Goal: Task Accomplishment & Management: Use online tool/utility

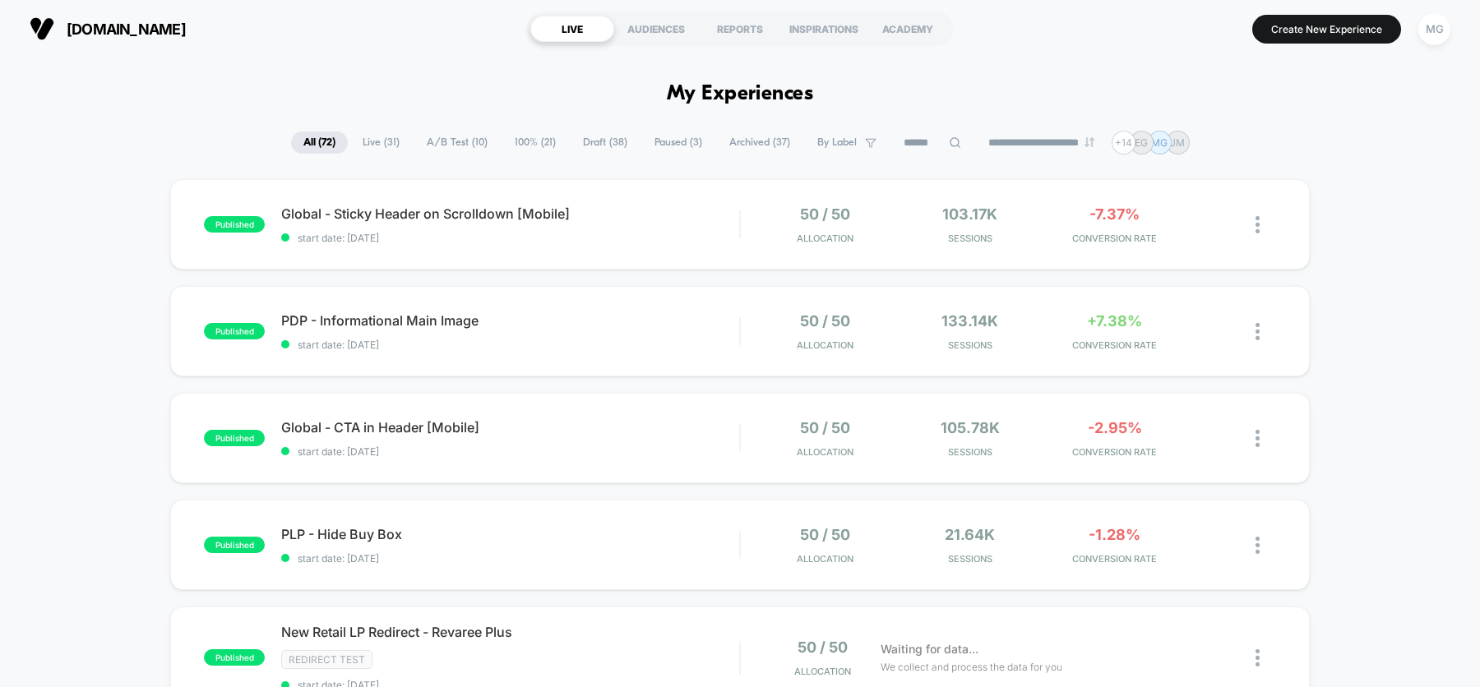
scroll to position [23, 0]
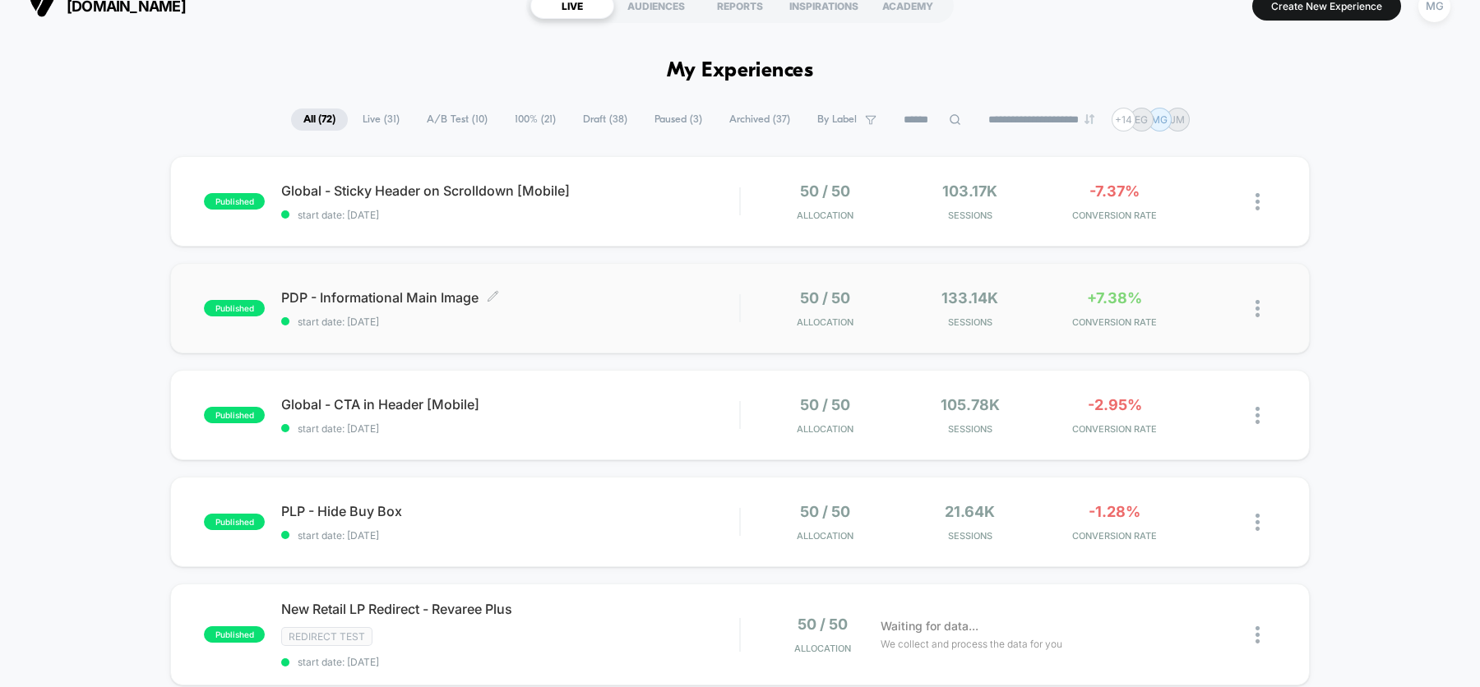
click at [427, 297] on span "PDP - Informational Main Image Click to edit experience details" at bounding box center [510, 297] width 458 height 16
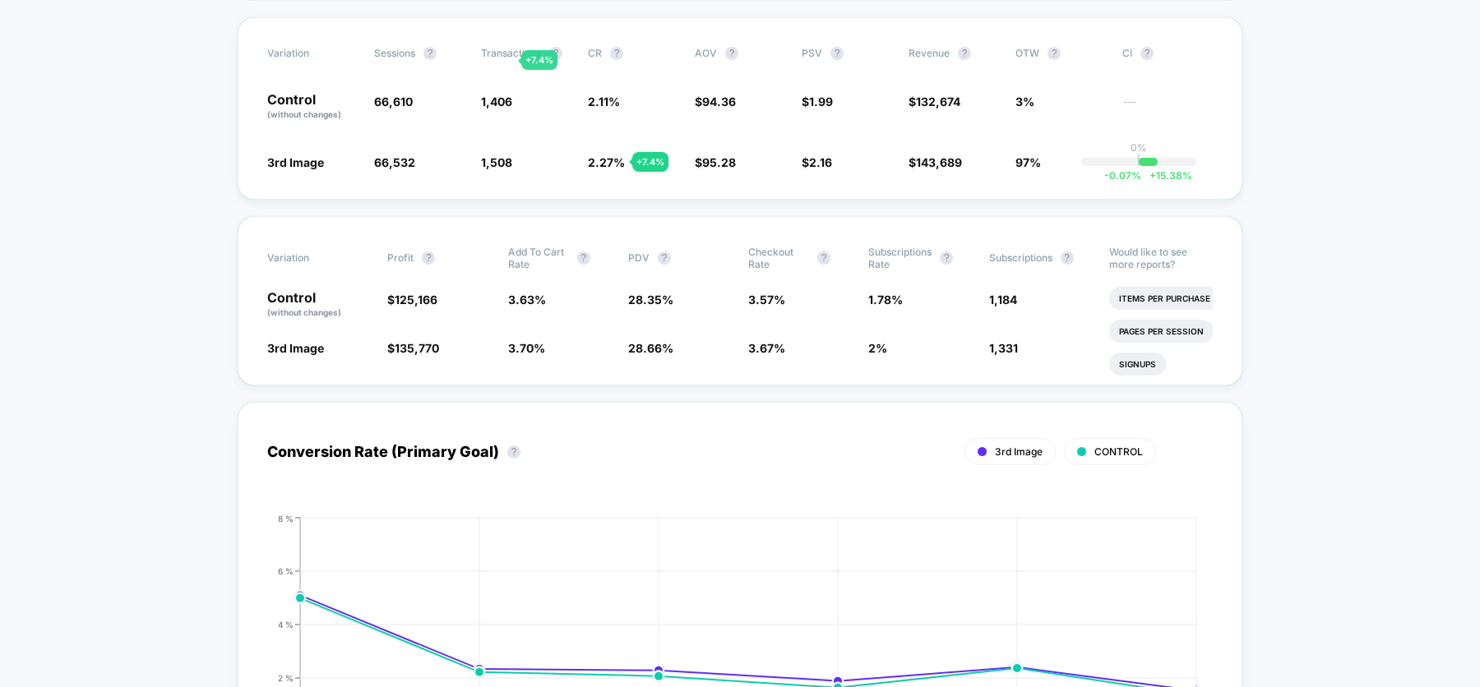
scroll to position [268, 0]
